Goal: Transaction & Acquisition: Purchase product/service

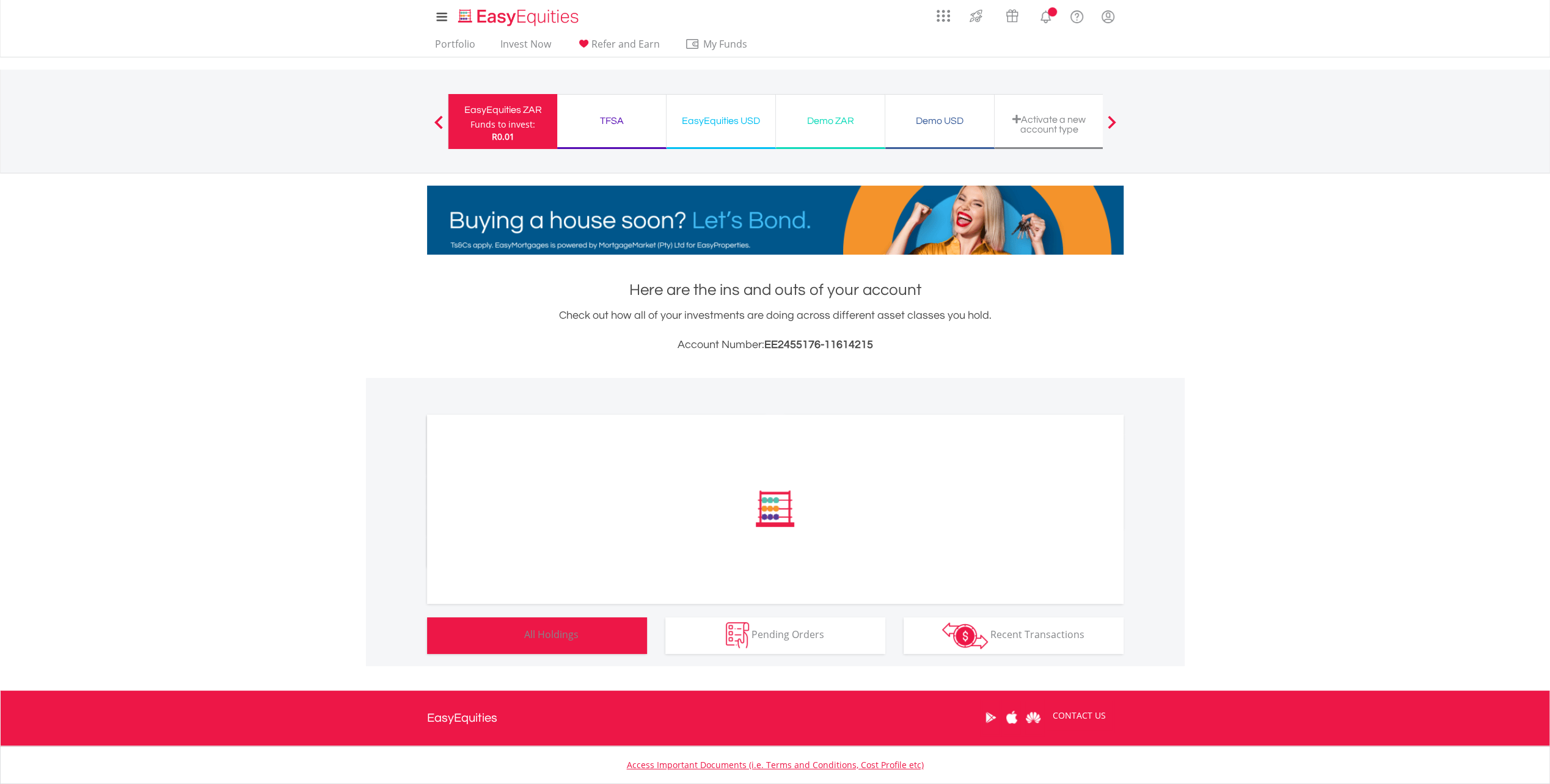
click at [540, 631] on span "All Holdings" at bounding box center [550, 634] width 54 height 14
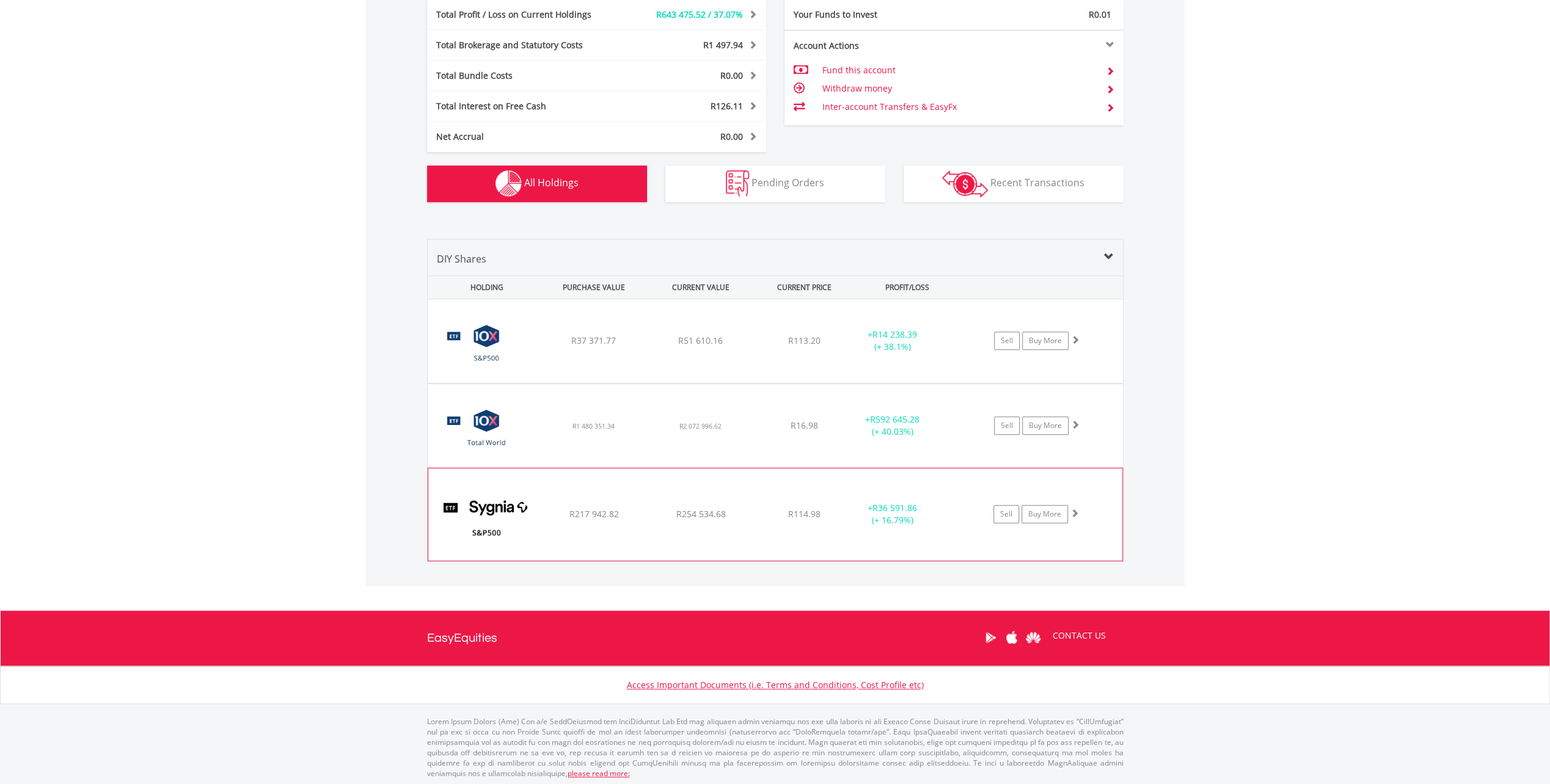
scroll to position [617, 0]
click at [1047, 340] on link "Buy More" at bounding box center [1045, 341] width 46 height 18
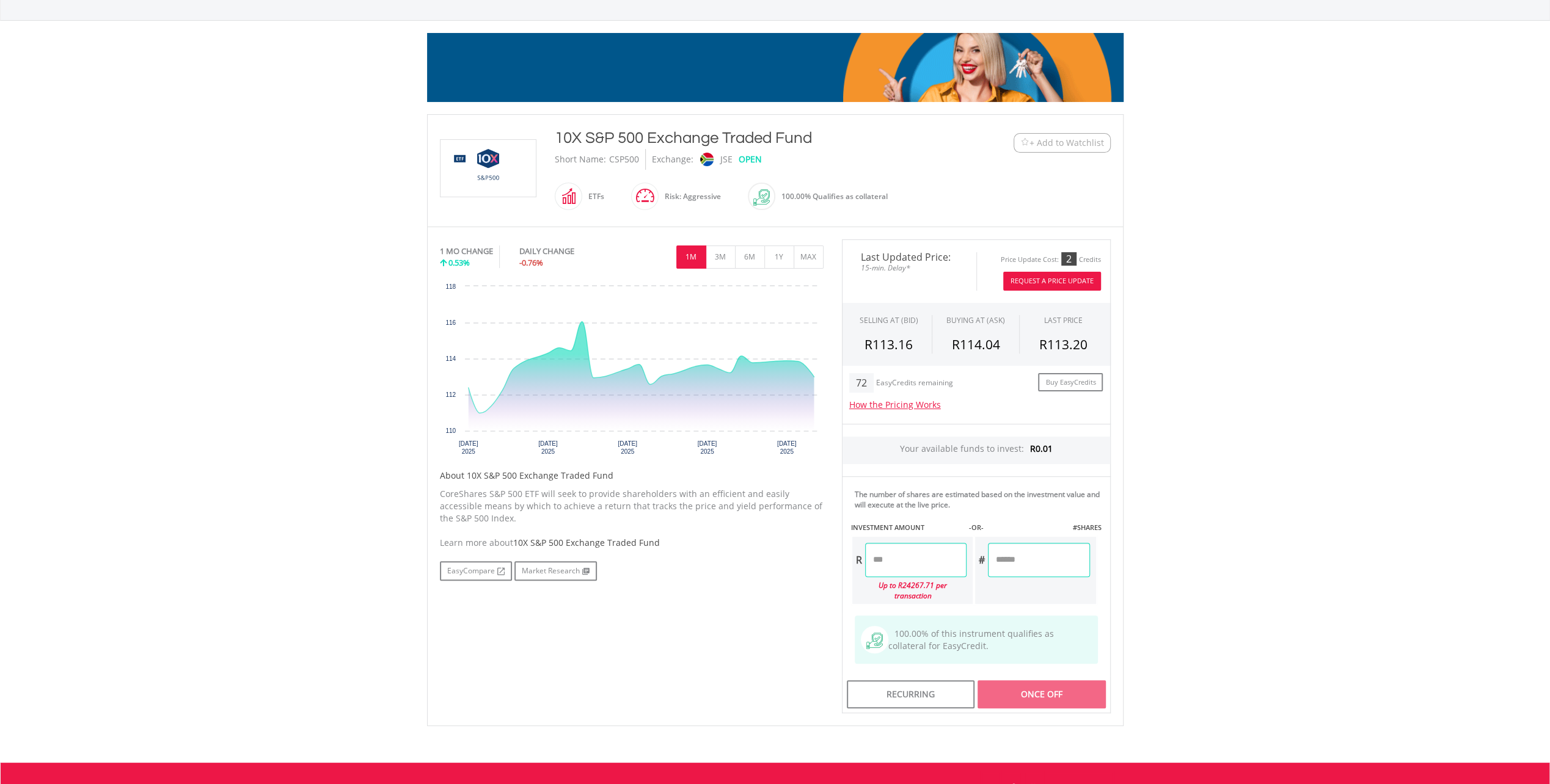
scroll to position [294, 0]
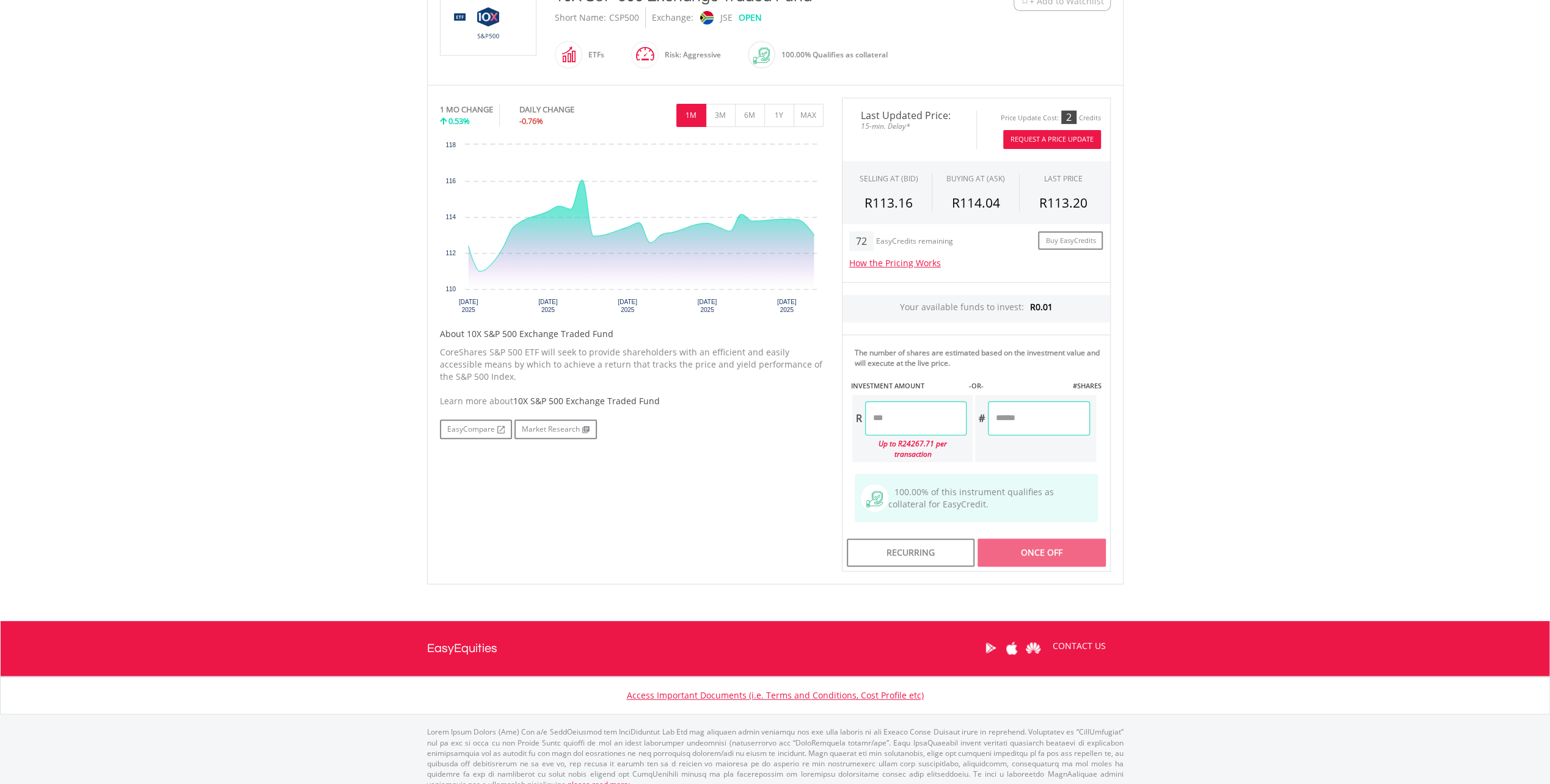
click at [897, 419] on input "number" at bounding box center [916, 418] width 101 height 34
type input "****"
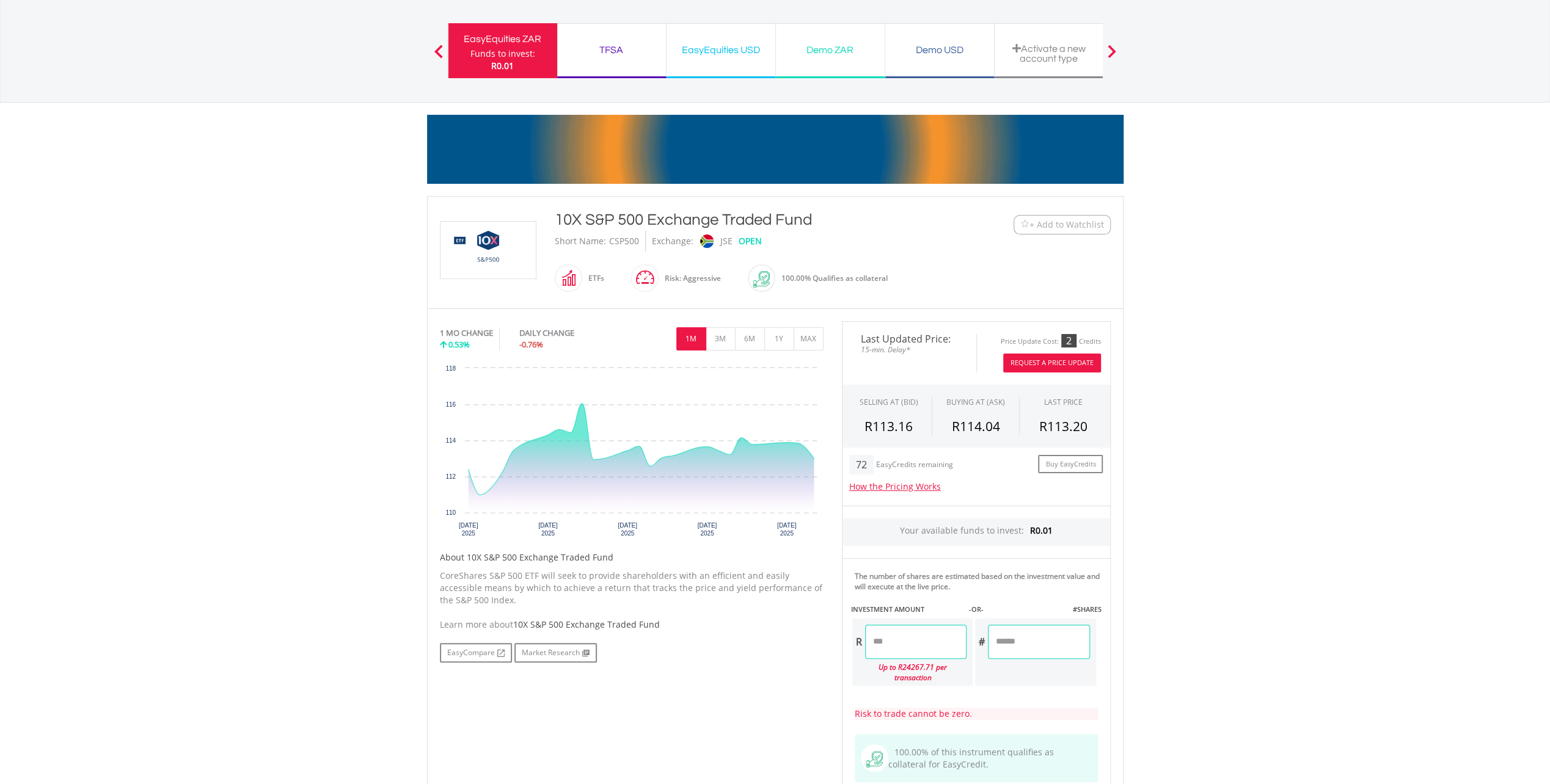
scroll to position [0, 0]
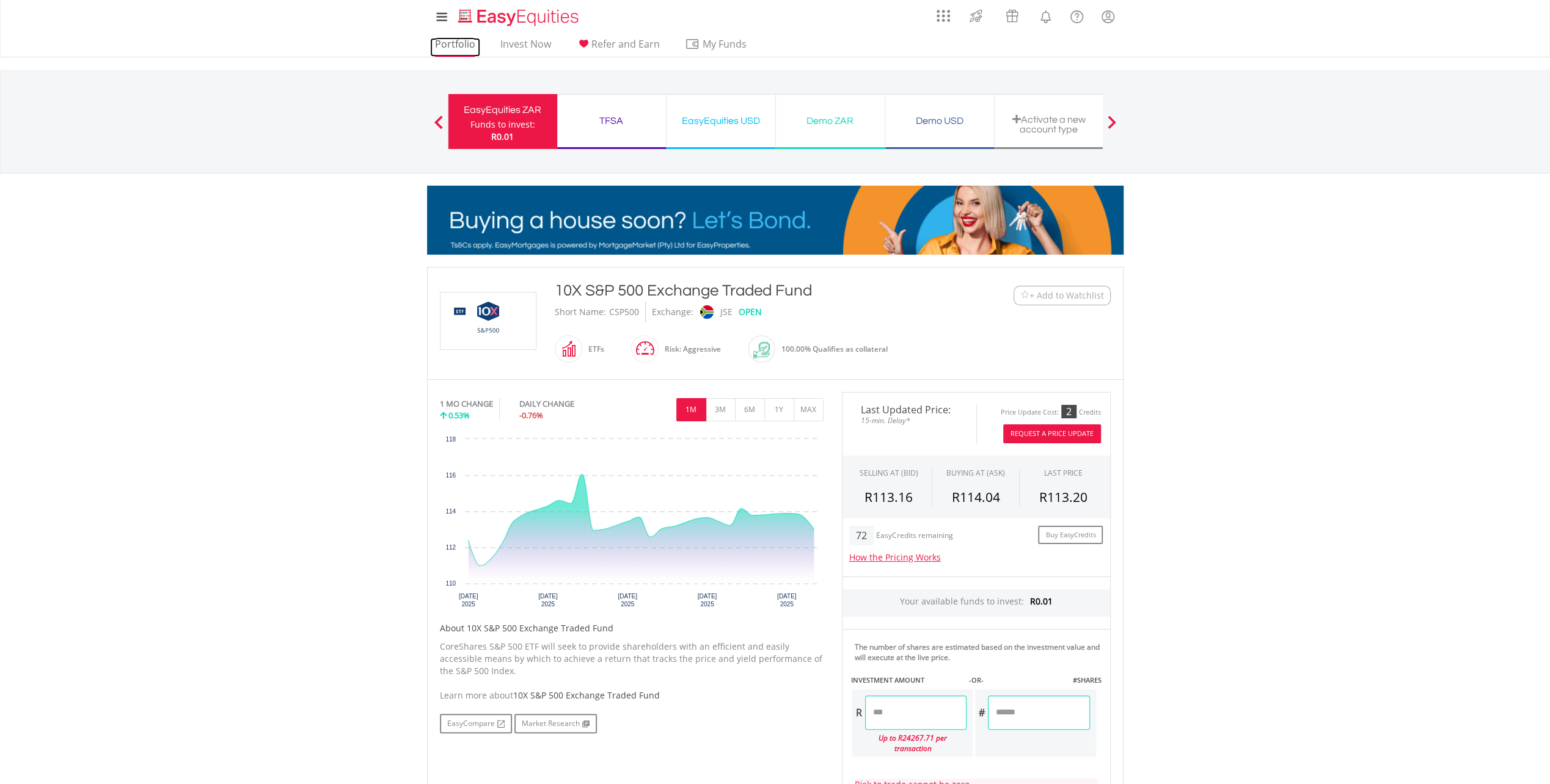
click at [462, 46] on link "Portfolio" at bounding box center [455, 47] width 50 height 19
